Goal: Transaction & Acquisition: Purchase product/service

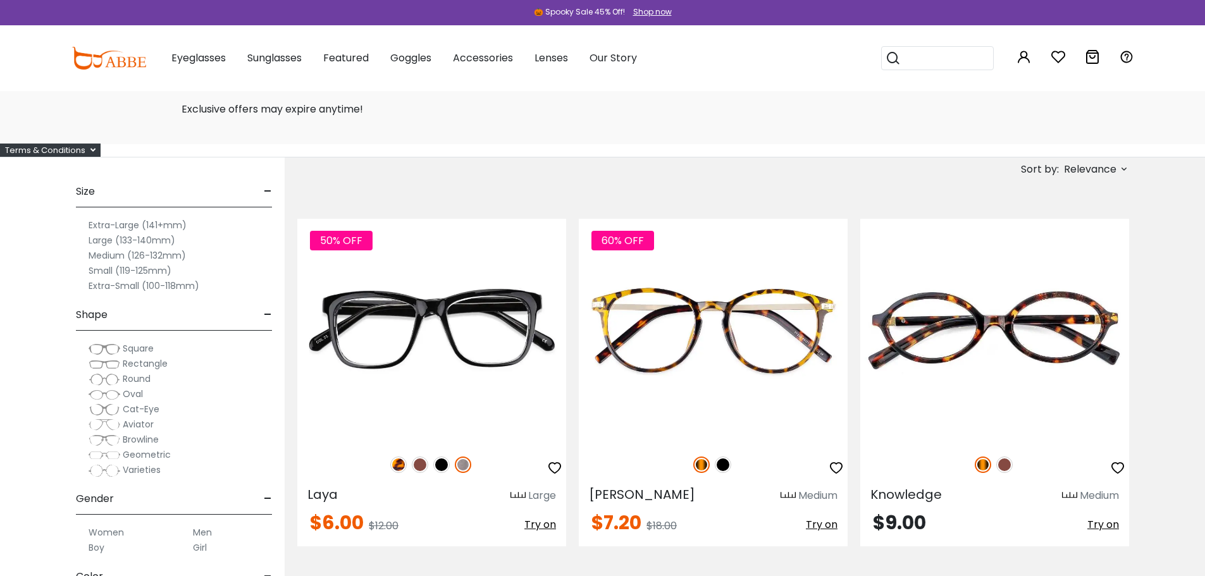
scroll to position [63, 0]
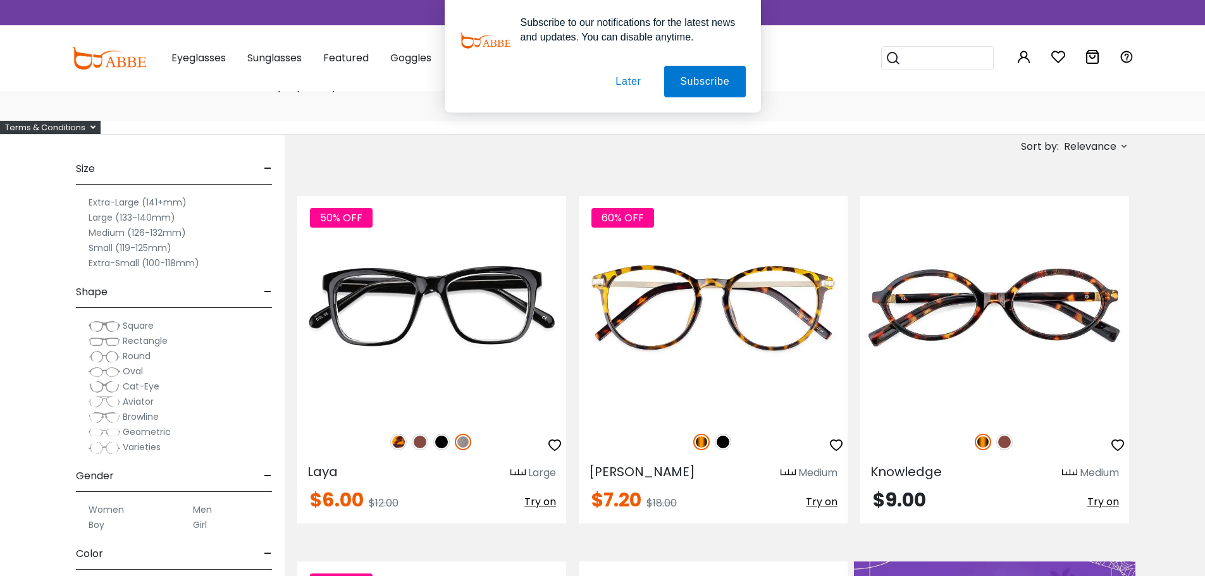
click at [614, 82] on button "Later" at bounding box center [628, 82] width 57 height 32
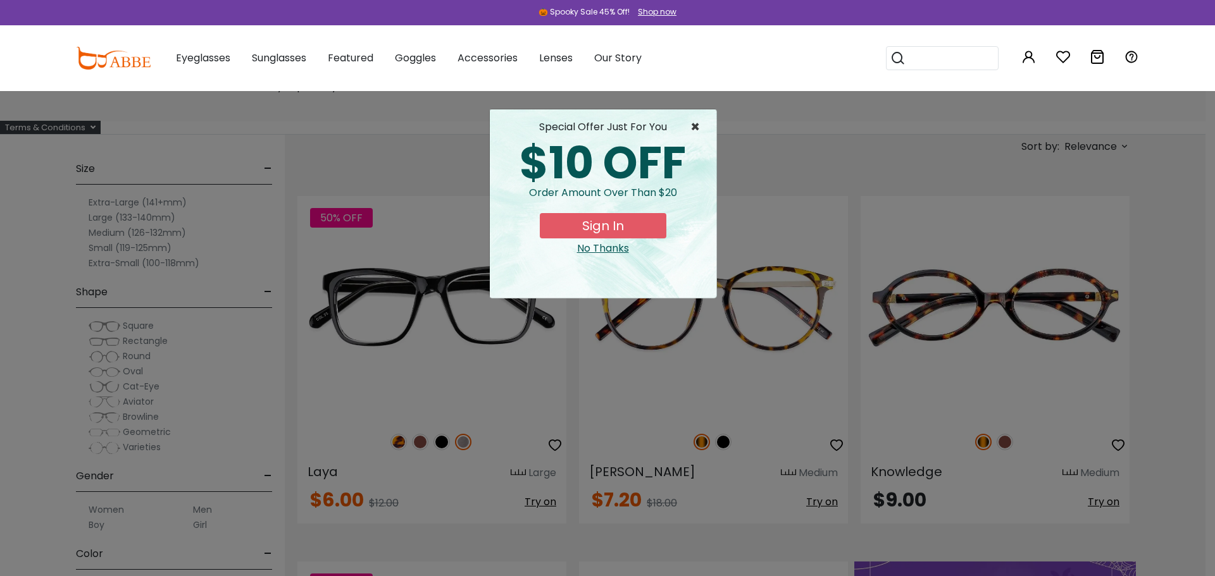
click at [699, 121] on span "×" at bounding box center [698, 127] width 16 height 15
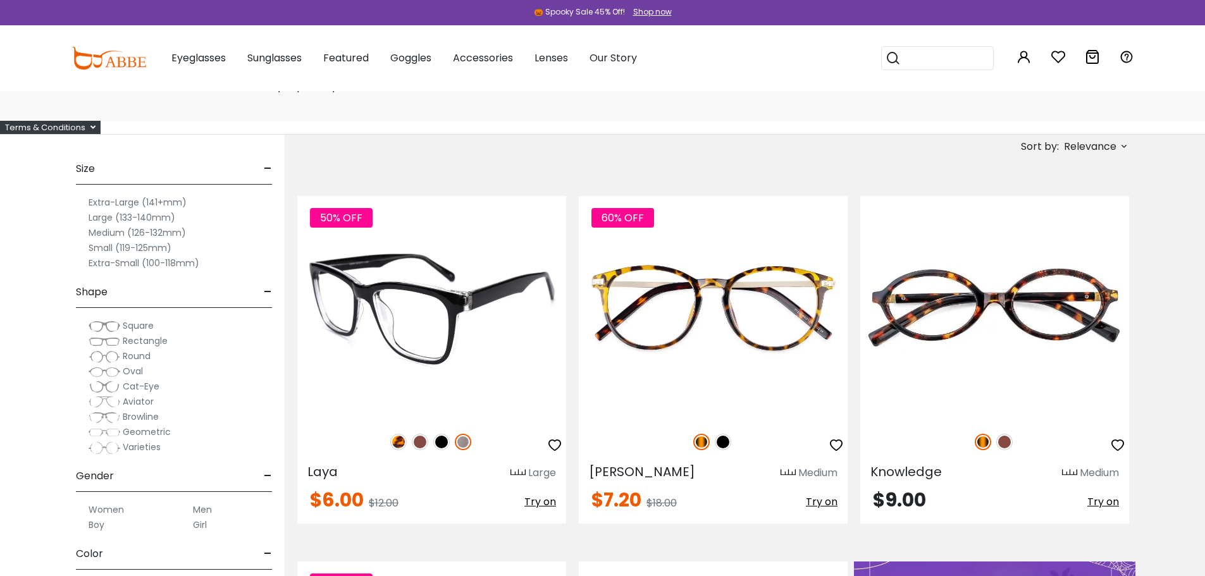
click at [421, 445] on img at bounding box center [420, 442] width 16 height 16
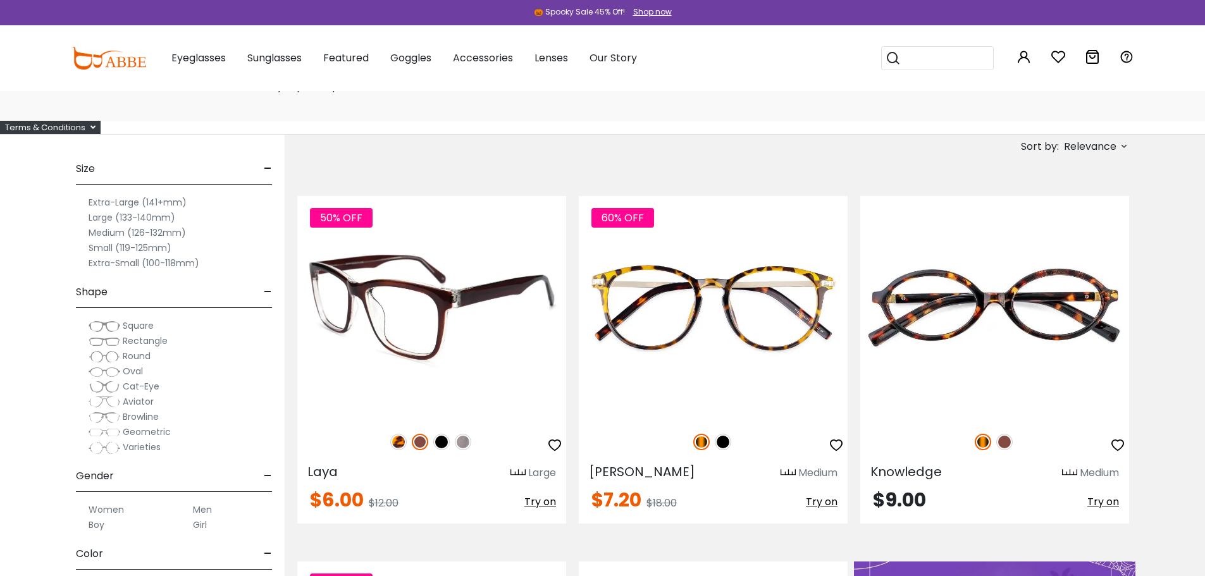
click at [403, 445] on img at bounding box center [398, 442] width 16 height 16
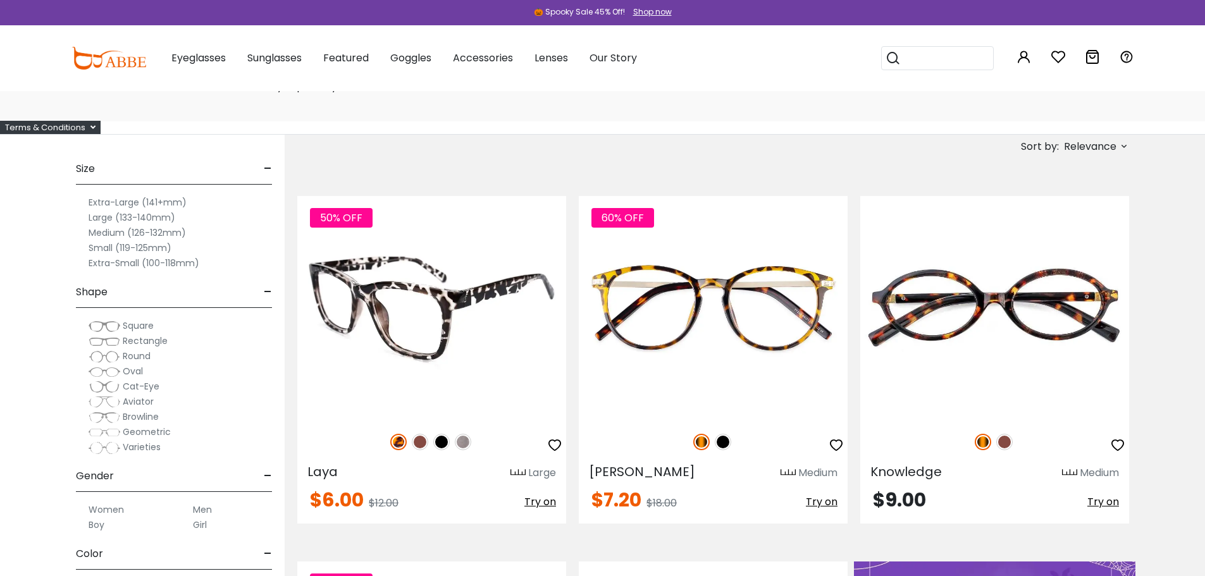
click at [416, 442] on img at bounding box center [420, 442] width 16 height 16
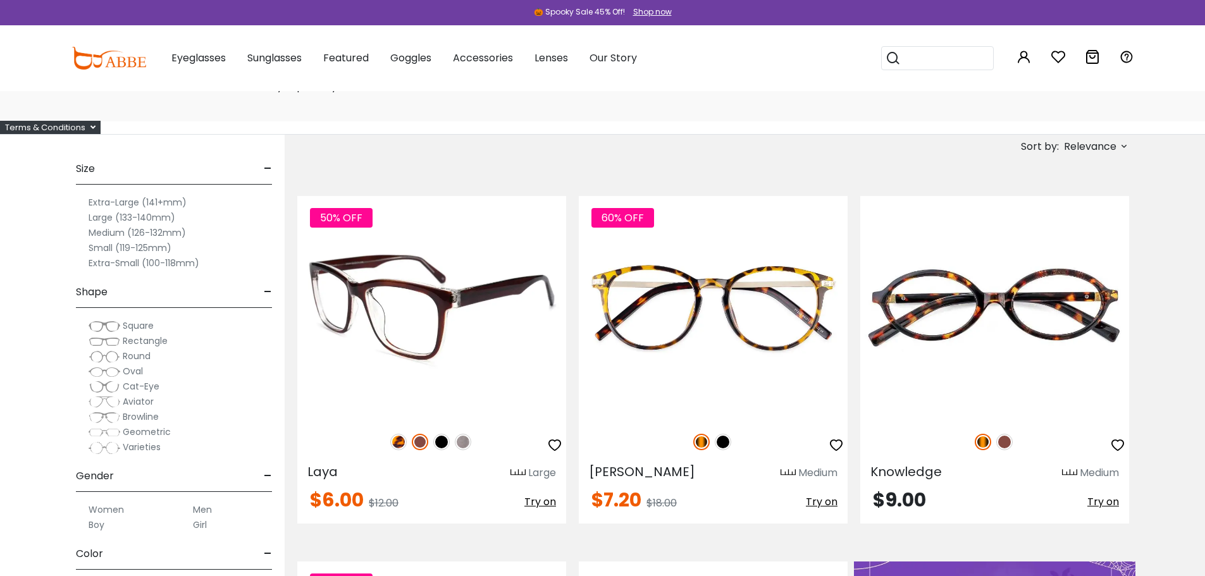
click at [438, 444] on img at bounding box center [441, 442] width 16 height 16
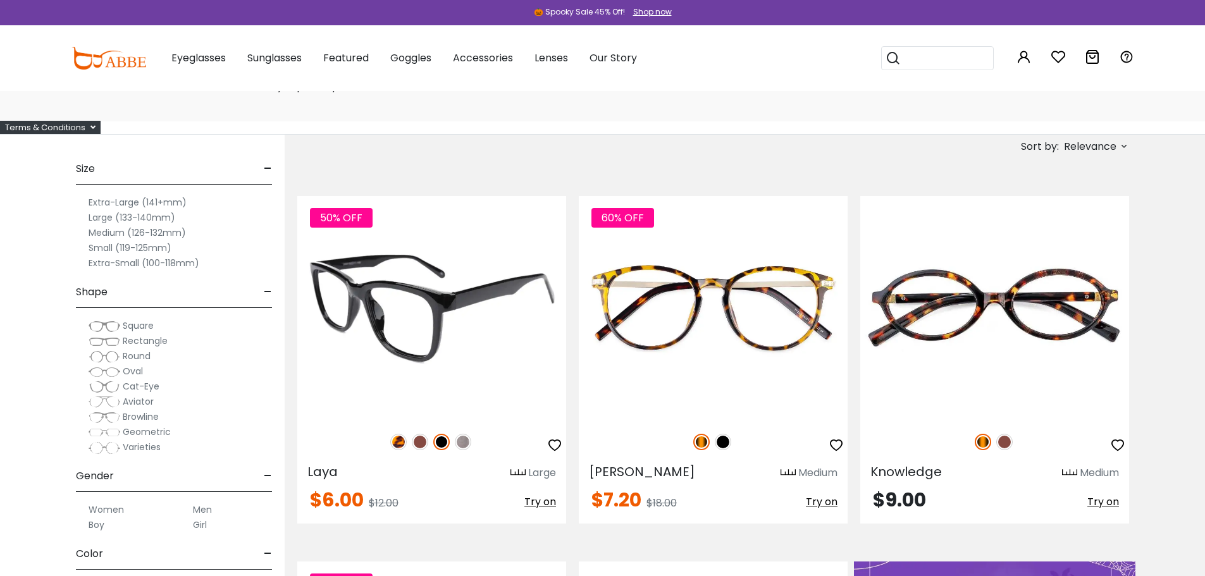
click at [455, 441] on img at bounding box center [463, 442] width 16 height 16
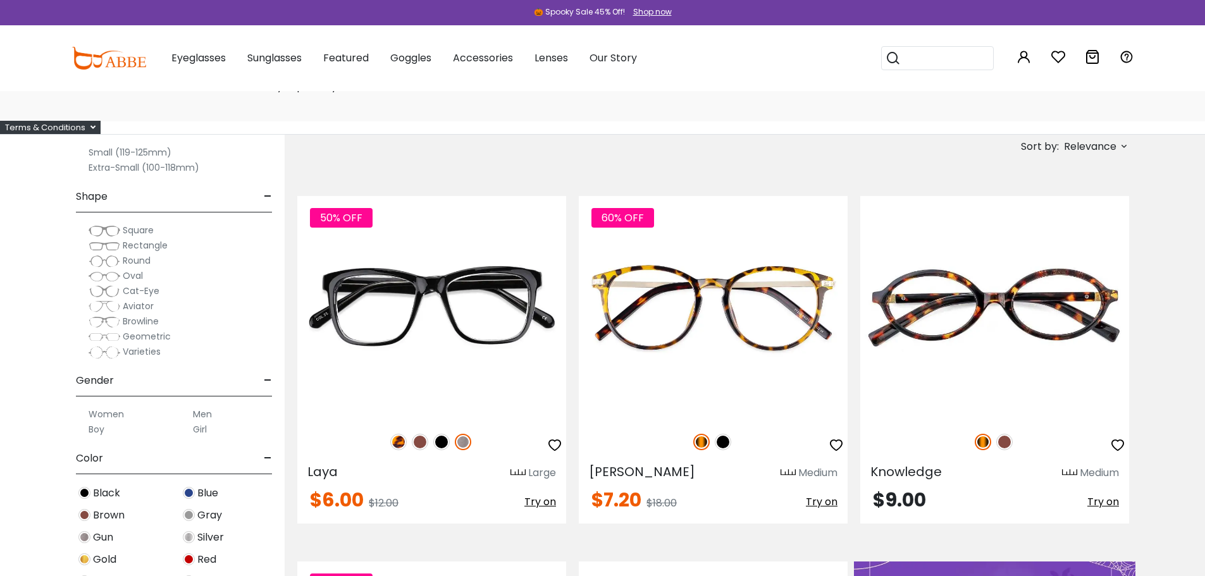
scroll to position [127, 0]
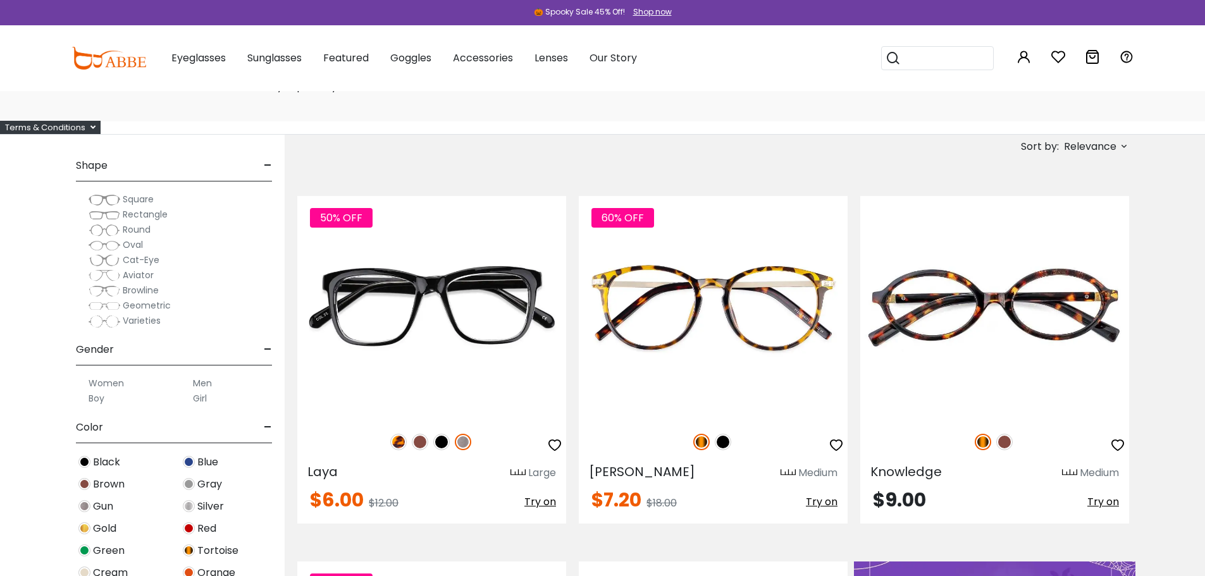
click at [202, 380] on label "Men" at bounding box center [202, 383] width 19 height 15
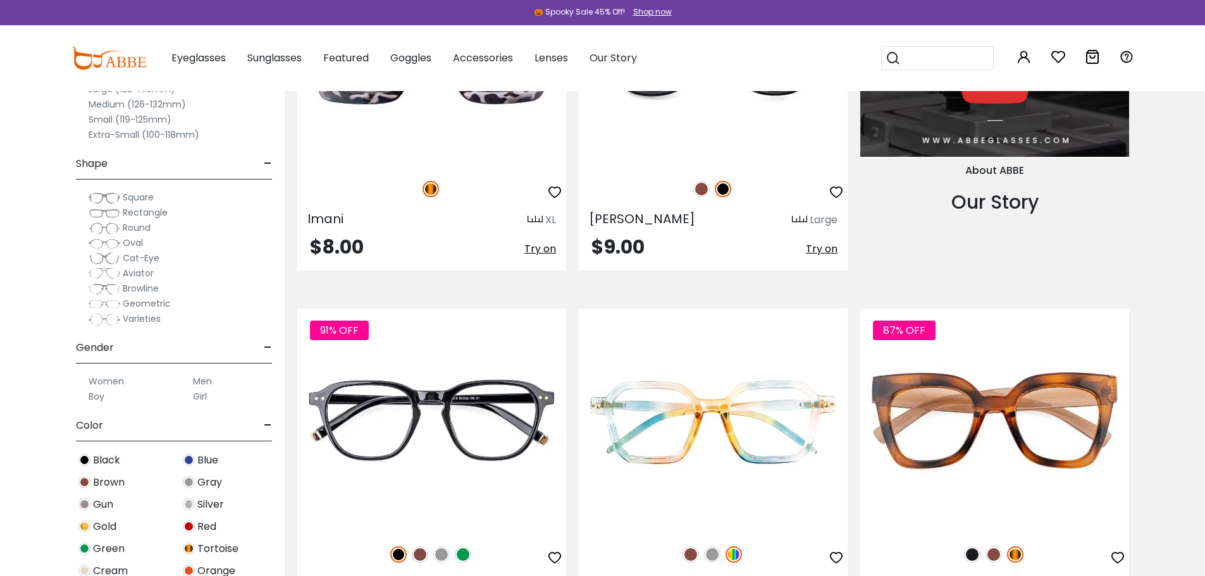
scroll to position [1392, 0]
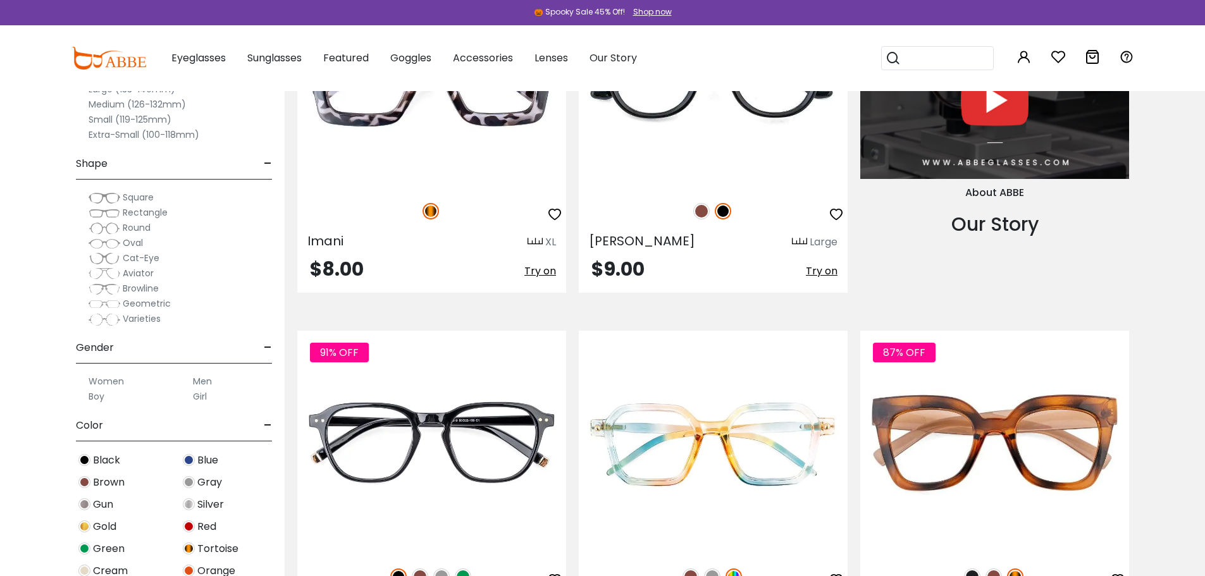
click at [145, 194] on span "Square" at bounding box center [138, 197] width 31 height 13
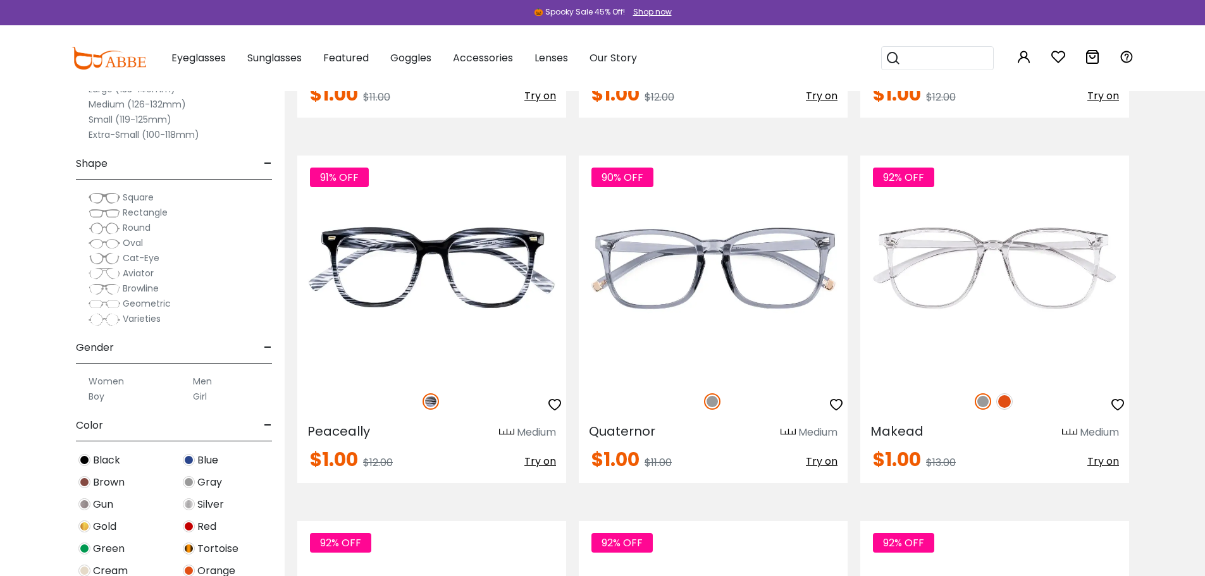
scroll to position [2278, 0]
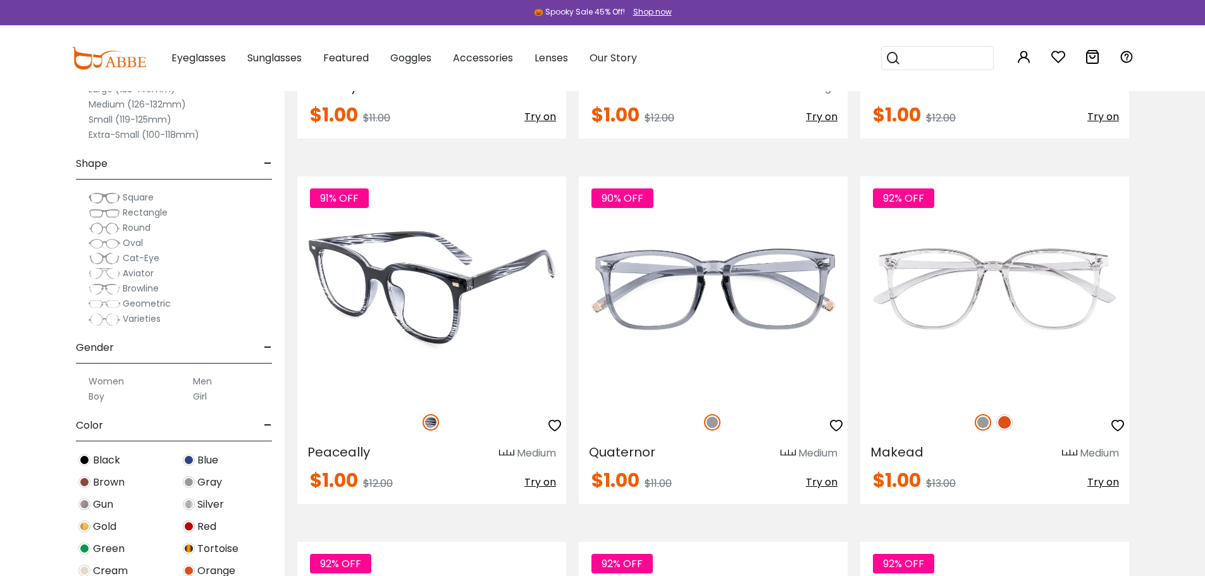
click at [453, 266] on img at bounding box center [431, 289] width 269 height 224
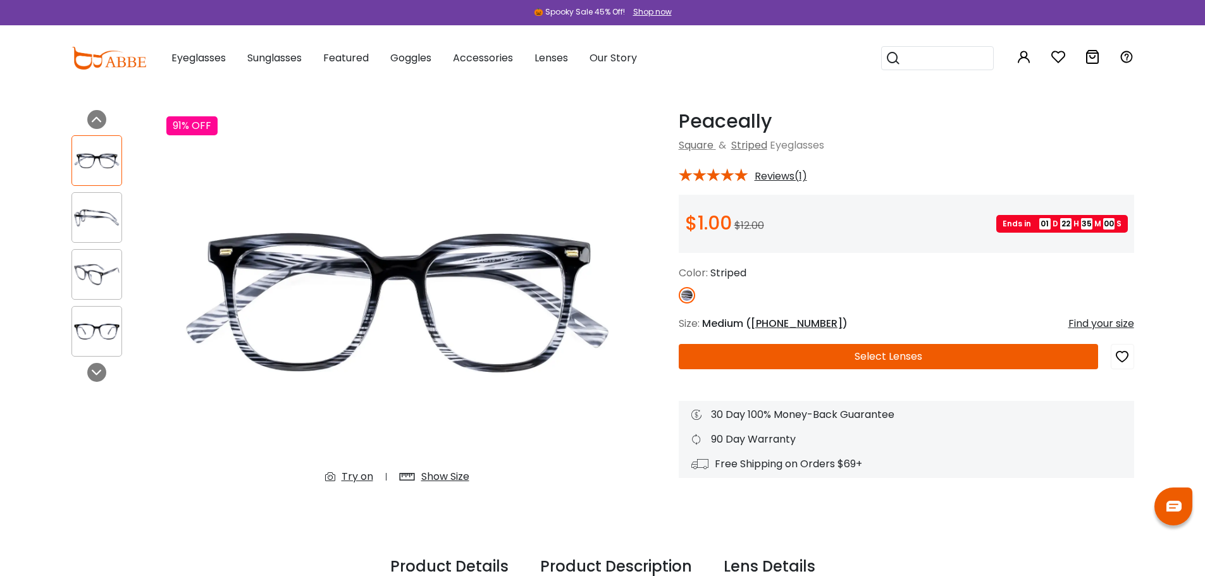
scroll to position [63, 0]
